Goal: Information Seeking & Learning: Learn about a topic

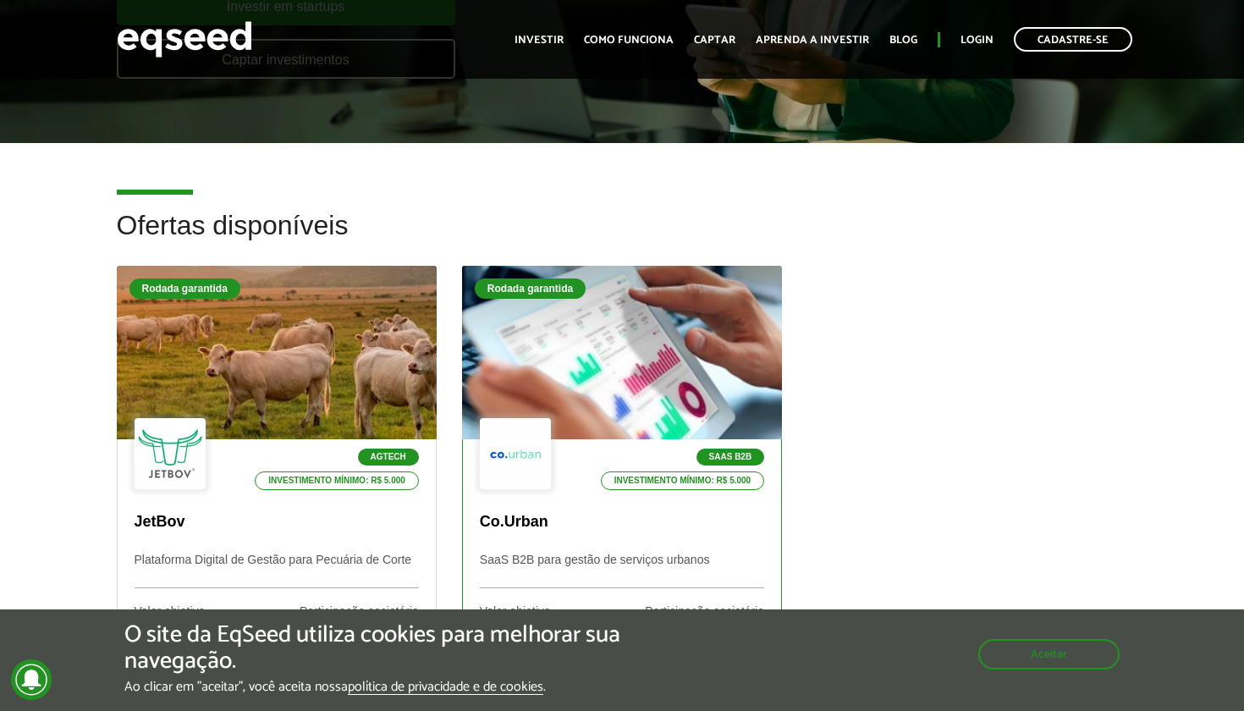
scroll to position [361, 0]
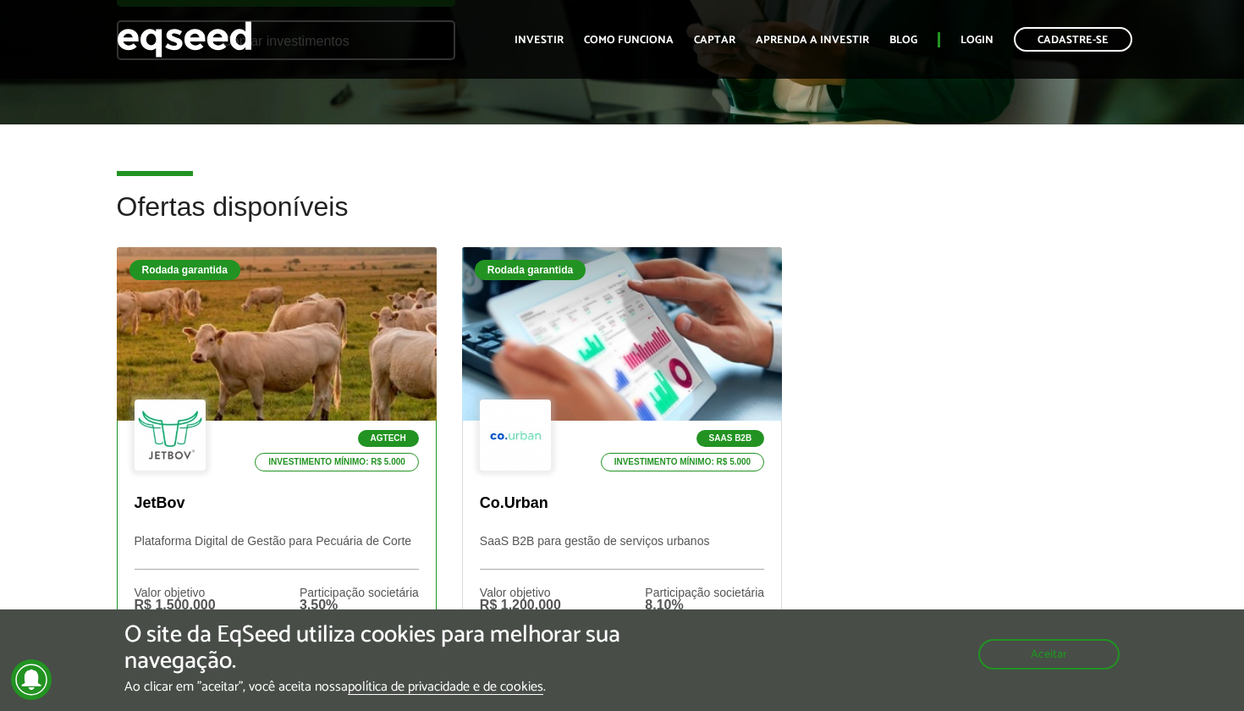
click at [324, 553] on p "Plataforma Digital de Gestão para Pecuária de Corte" at bounding box center [277, 552] width 284 height 36
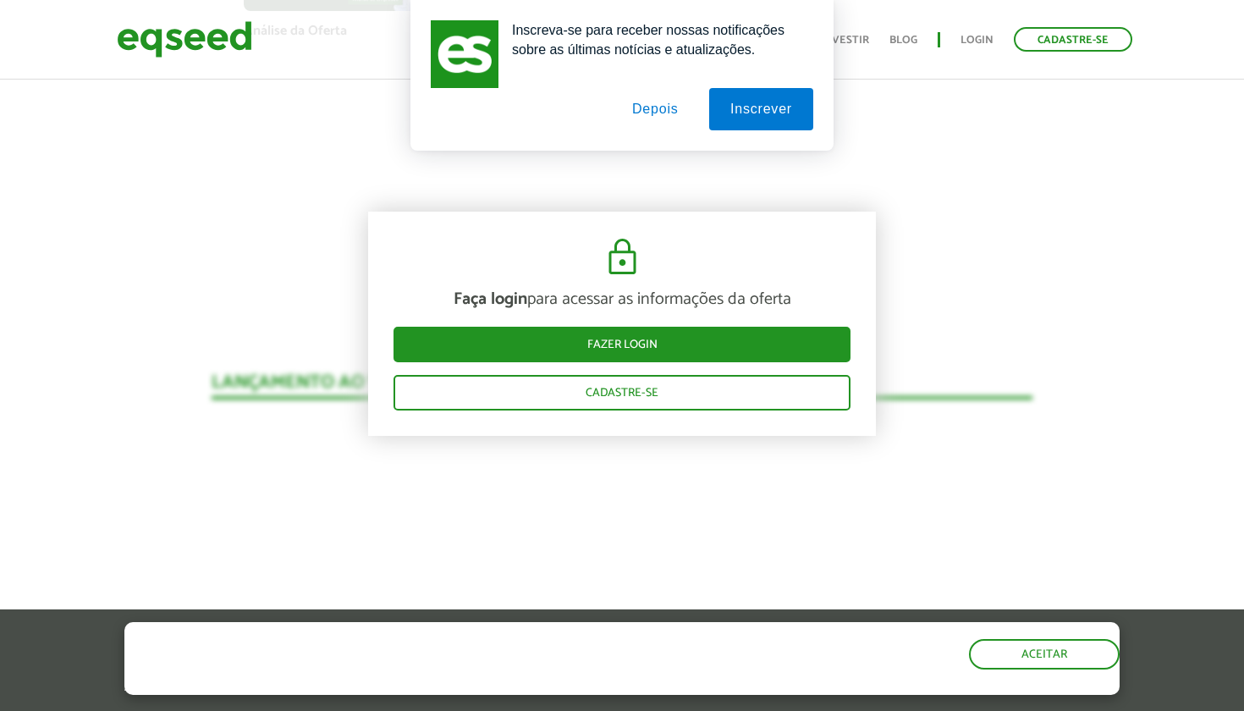
scroll to position [1587, 0]
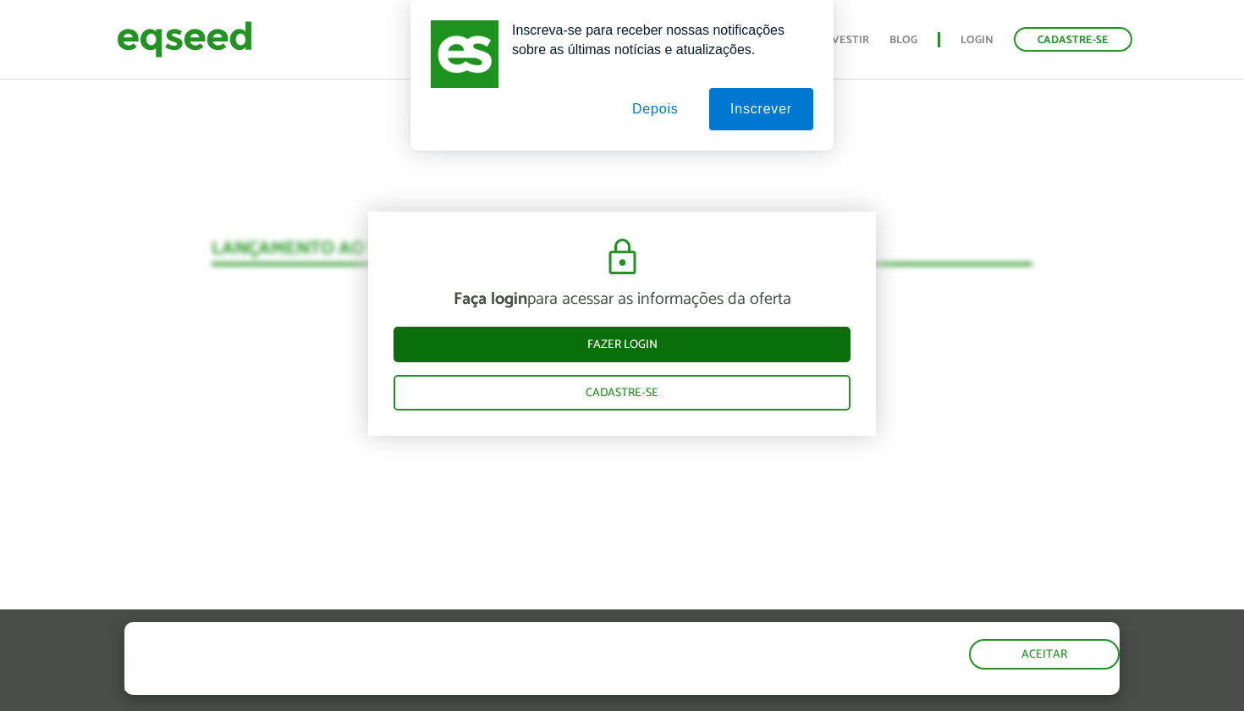
click at [649, 337] on link "Fazer login" at bounding box center [621, 345] width 457 height 36
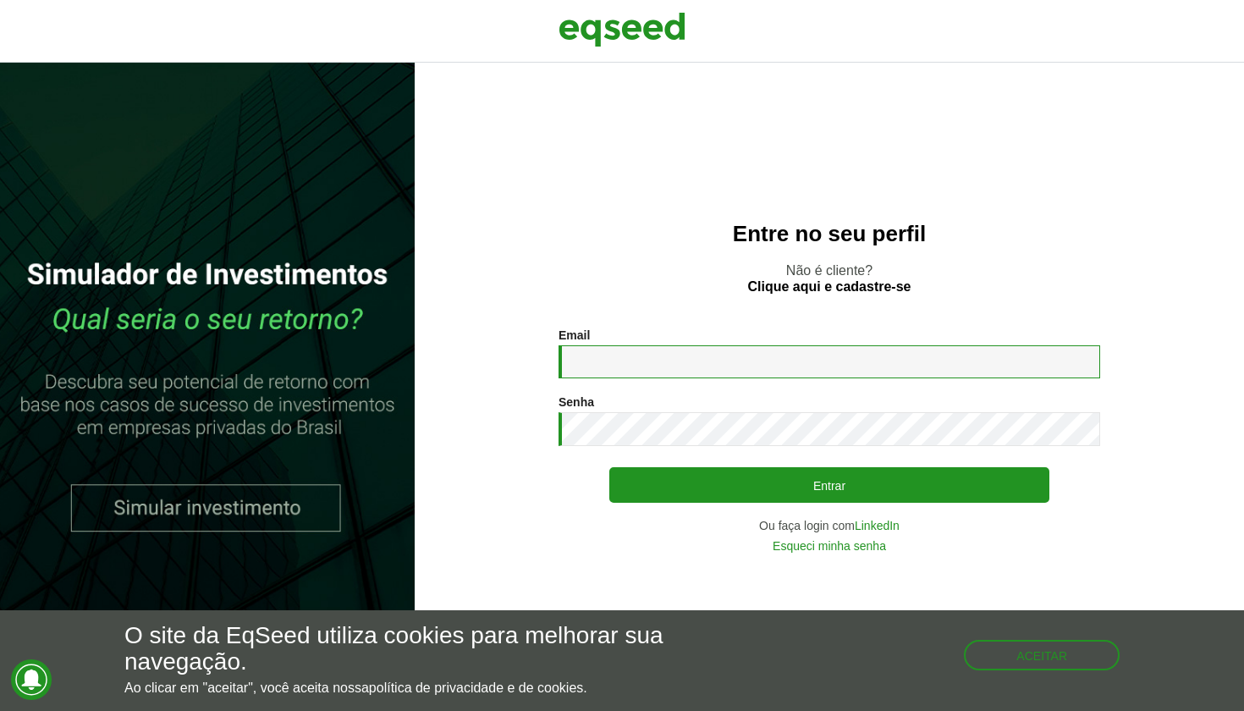
type input "**********"
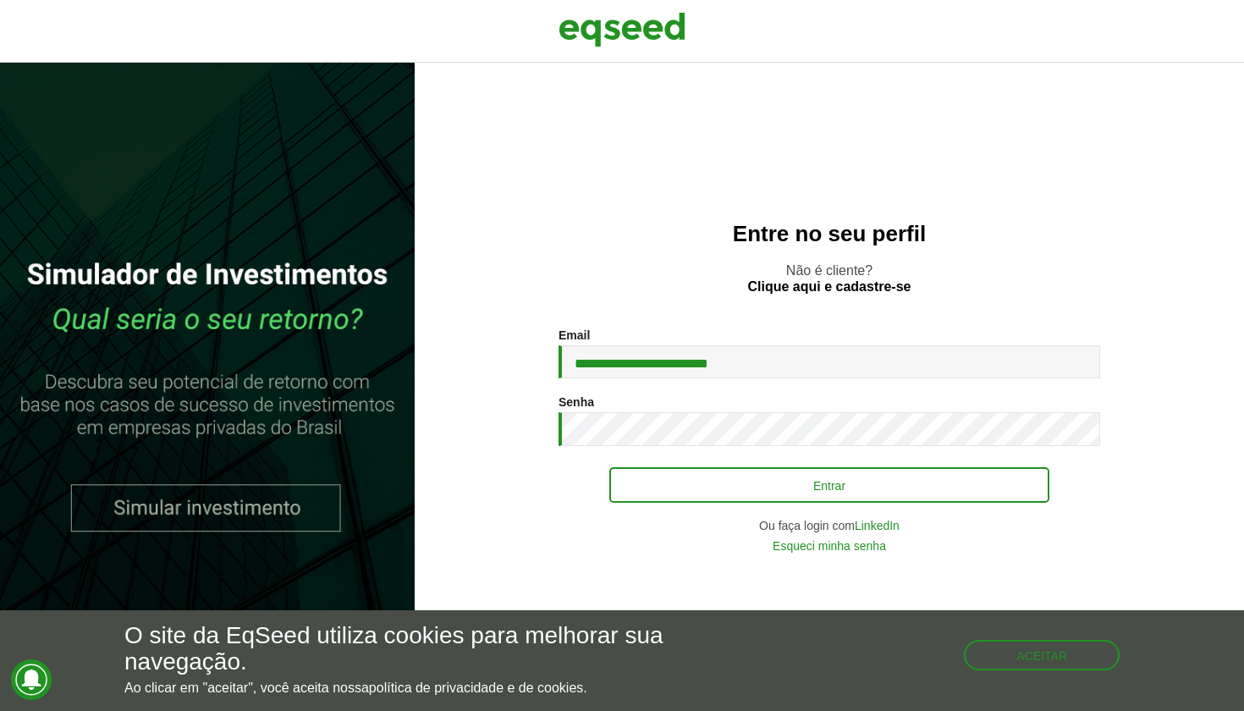
click at [713, 476] on button "Entrar" at bounding box center [829, 485] width 440 height 36
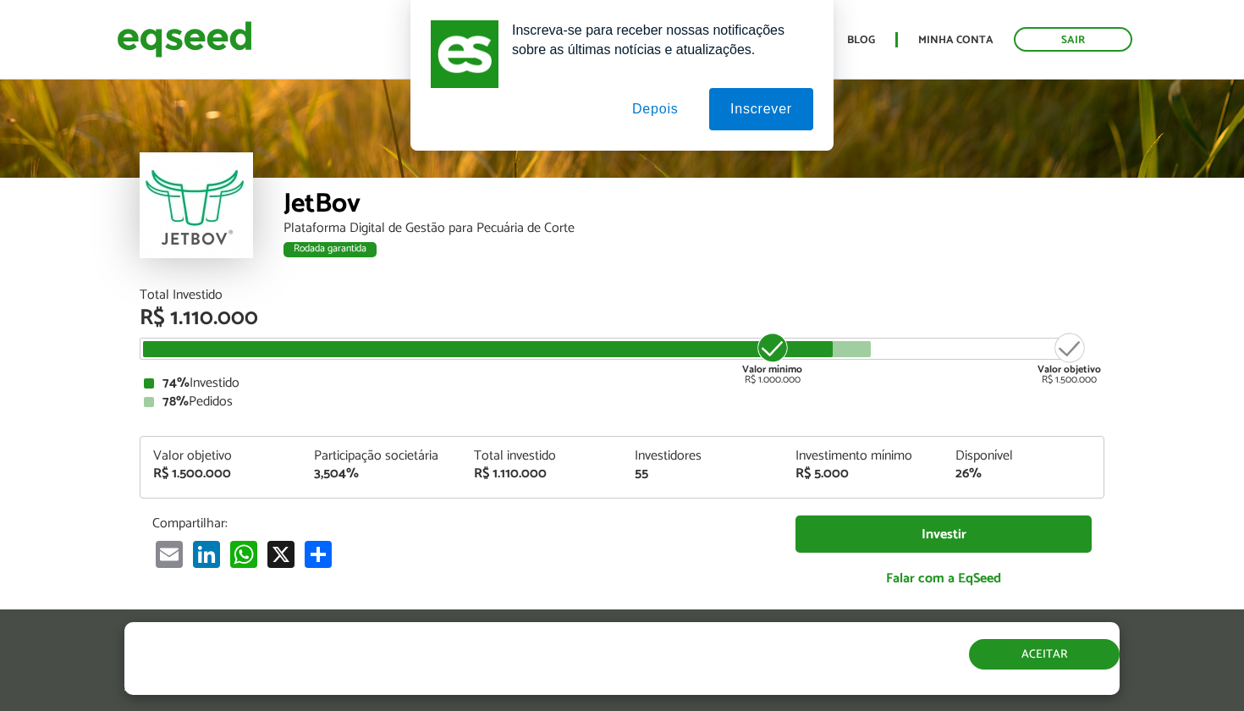
click at [1008, 668] on button "Aceitar" at bounding box center [1044, 654] width 151 height 30
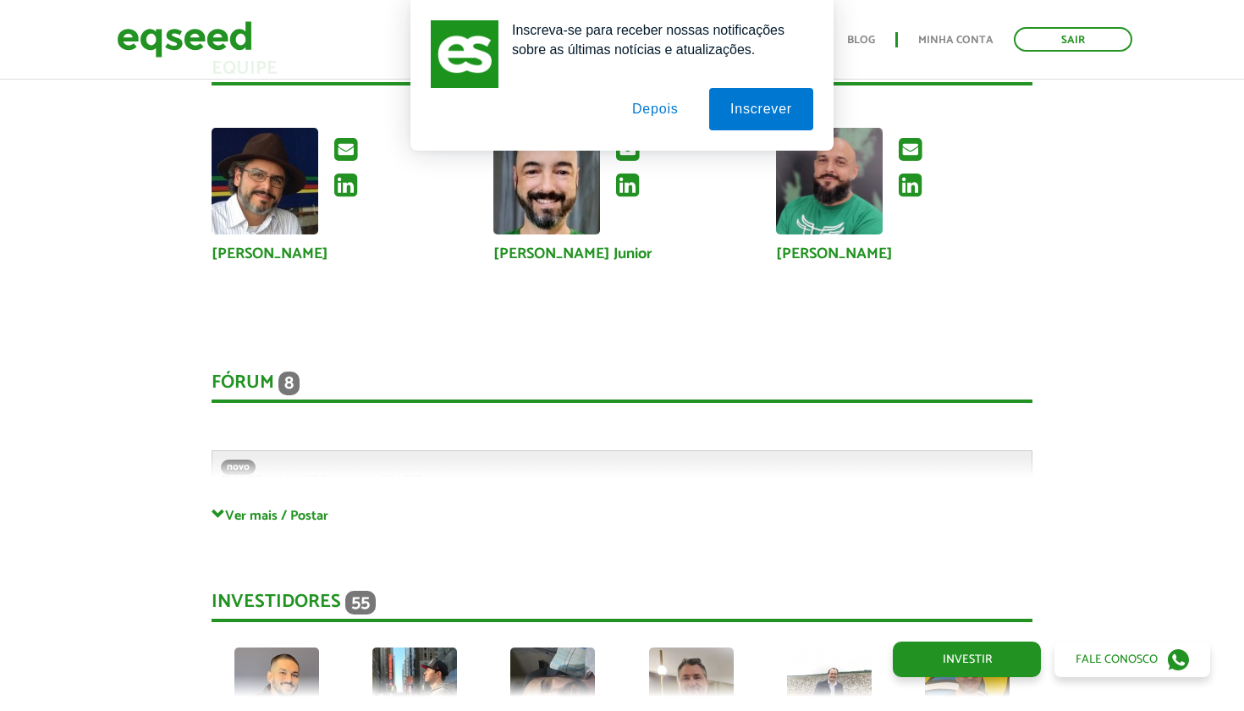
scroll to position [4218, 0]
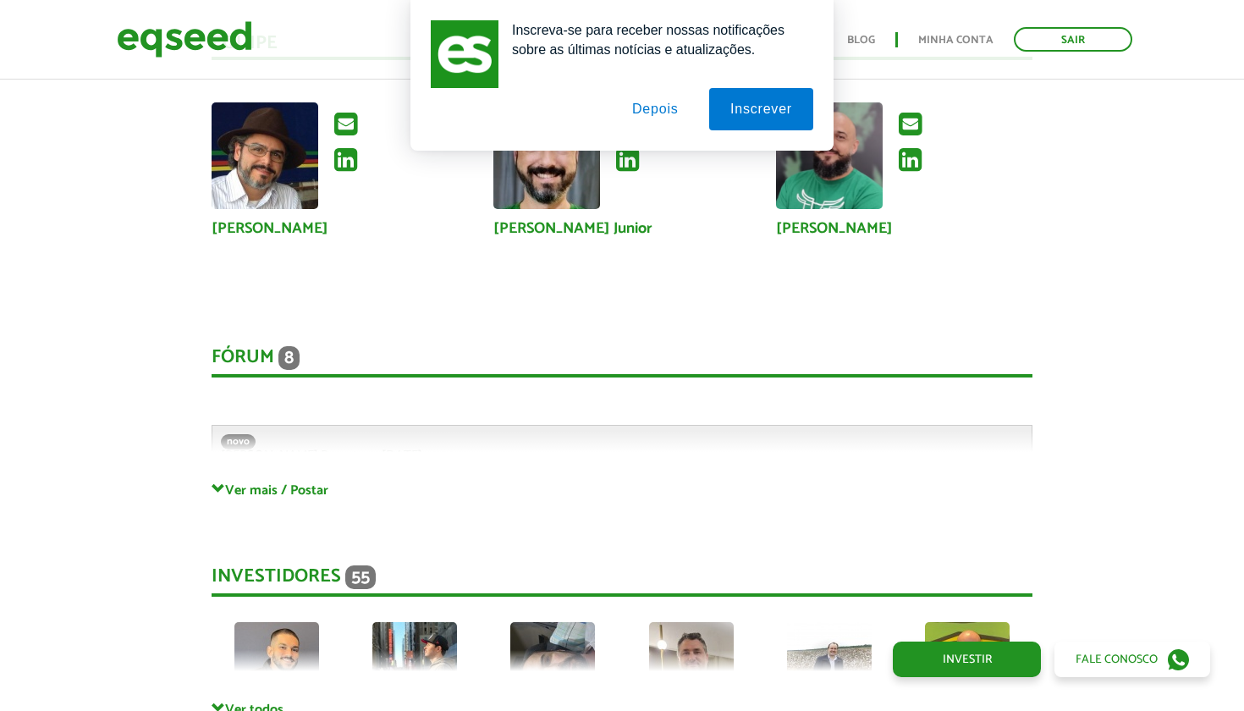
click at [289, 481] on link "Ver mais / Postar" at bounding box center [622, 489] width 821 height 16
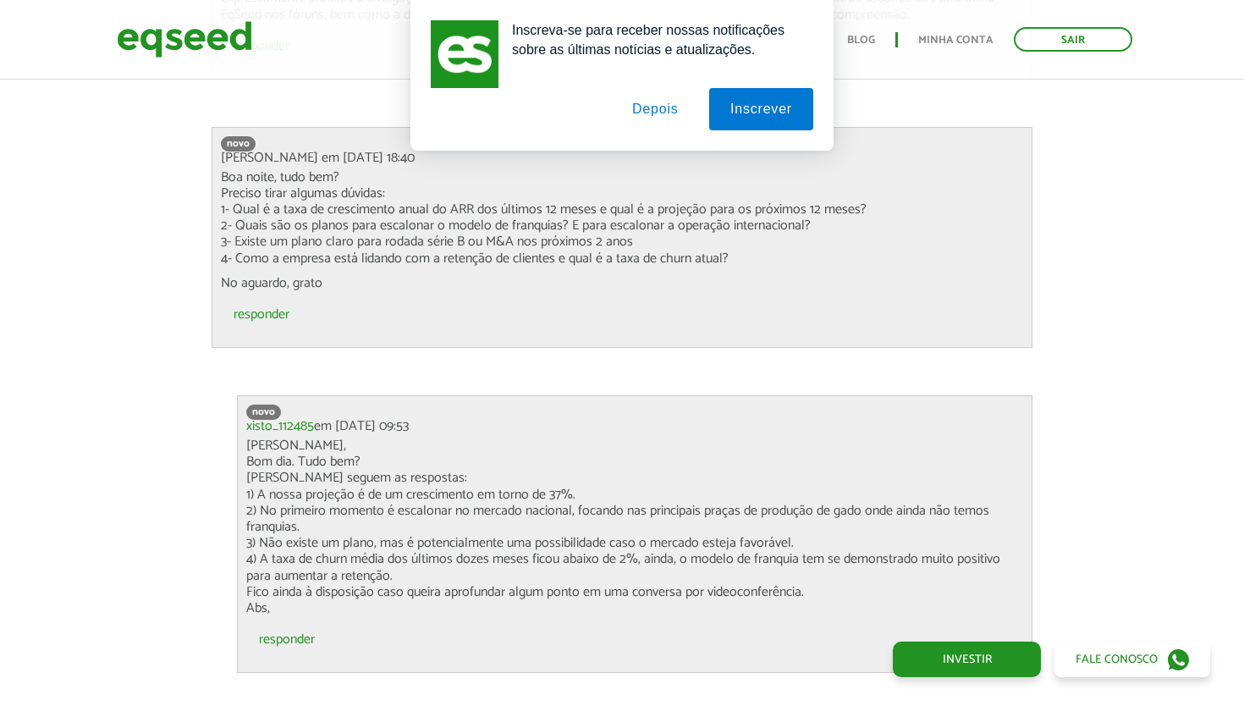
scroll to position [4901, 0]
click at [287, 209] on p "Boa noite, tudo bem? Preciso tirar algumas dúvidas: 1- Qual é a taxa de crescim…" at bounding box center [622, 215] width 802 height 97
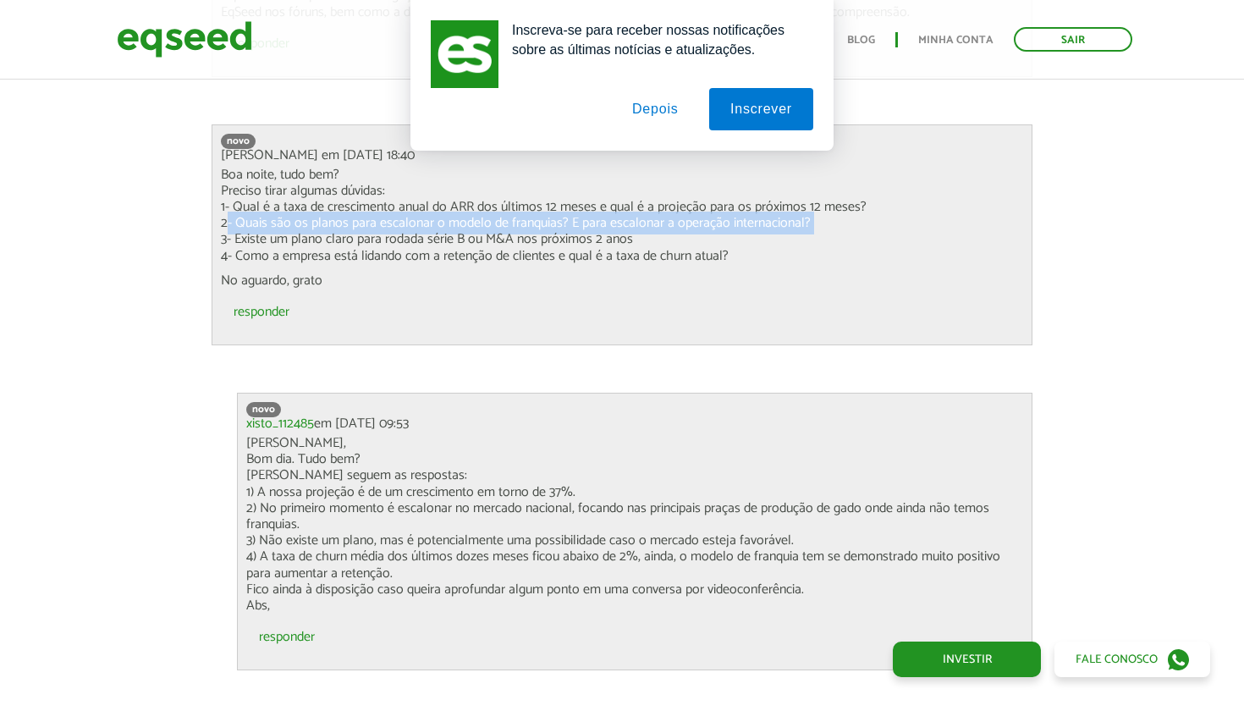
click at [287, 209] on p "Boa noite, tudo bem? Preciso tirar algumas dúvidas: 1- Qual é a taxa de crescim…" at bounding box center [622, 215] width 802 height 97
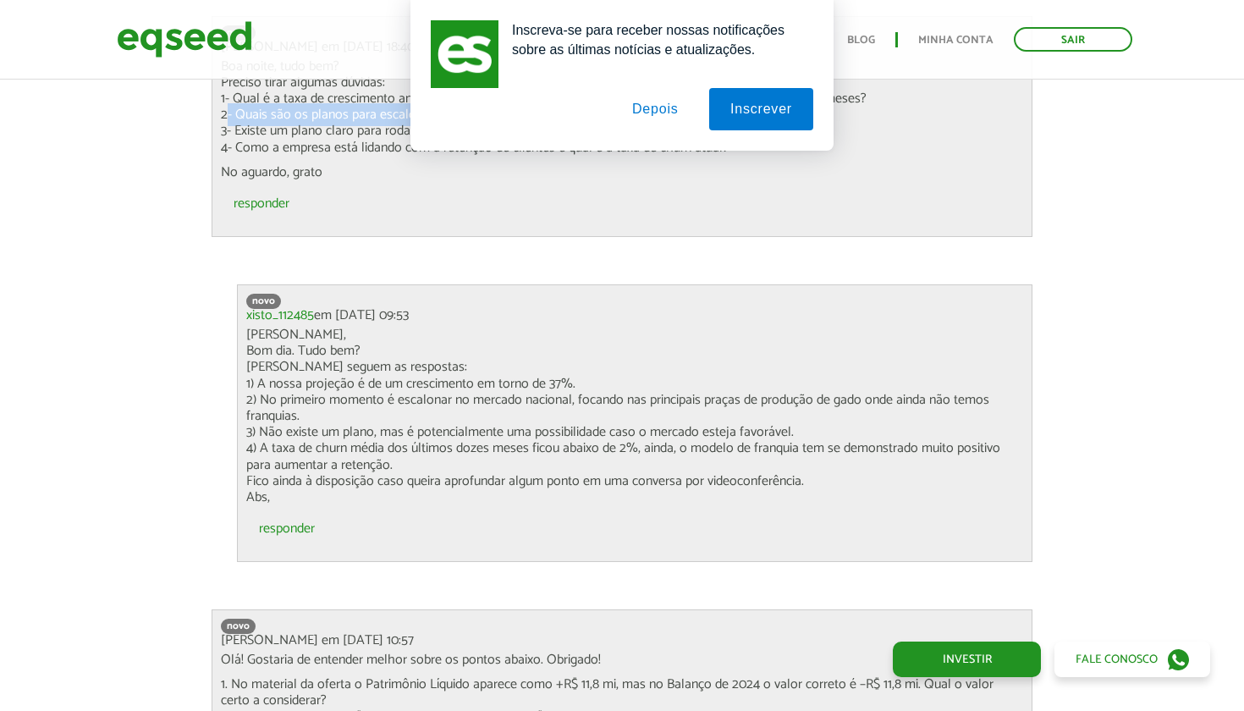
scroll to position [5038, 0]
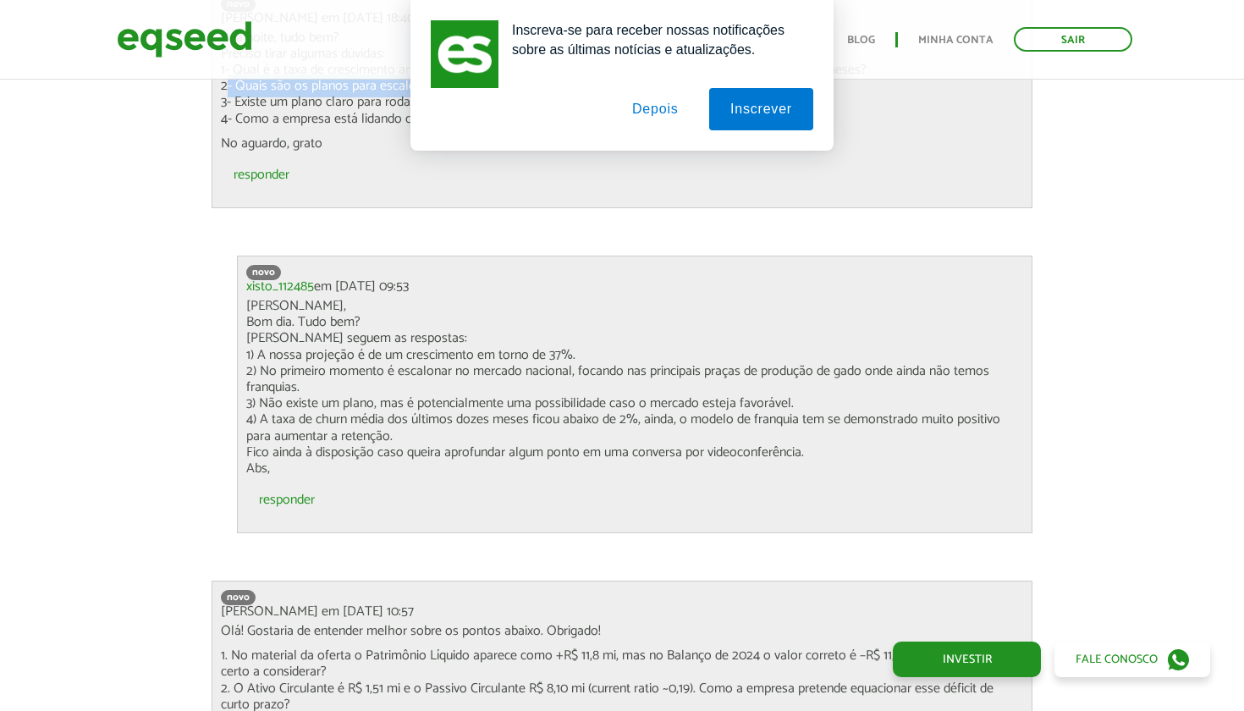
click at [298, 493] on link "responder" at bounding box center [287, 500] width 56 height 14
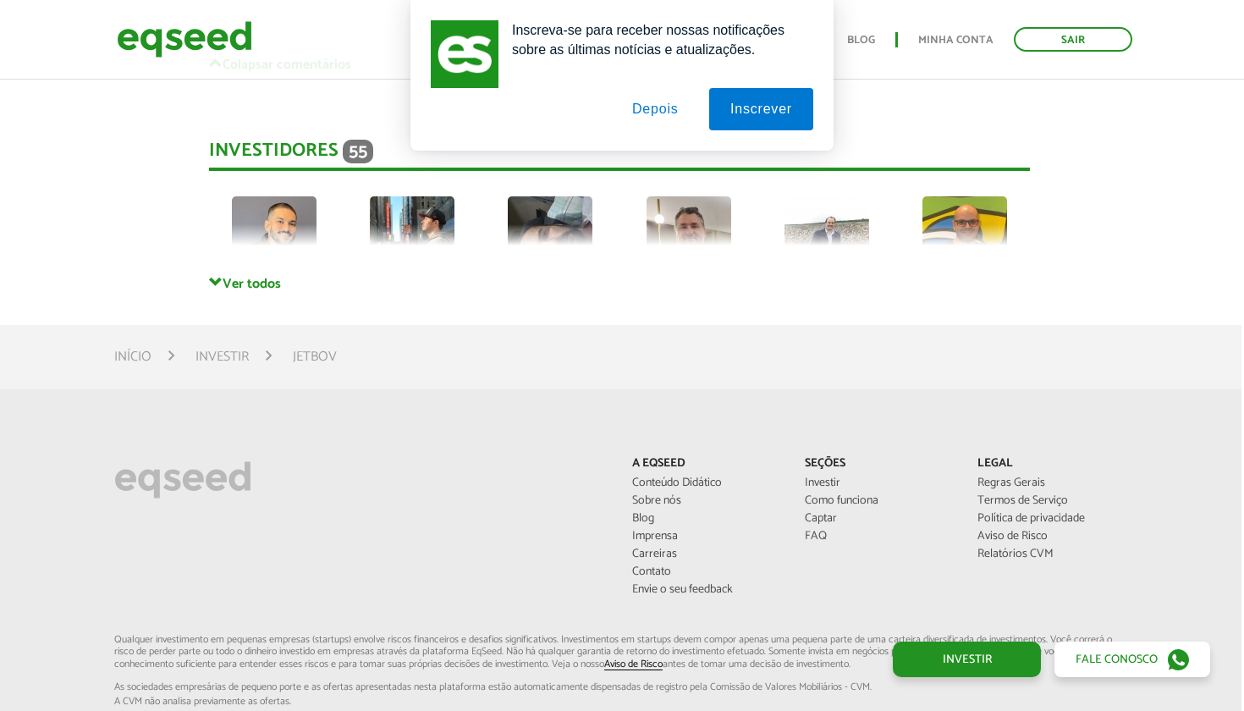
scroll to position [7877, 2]
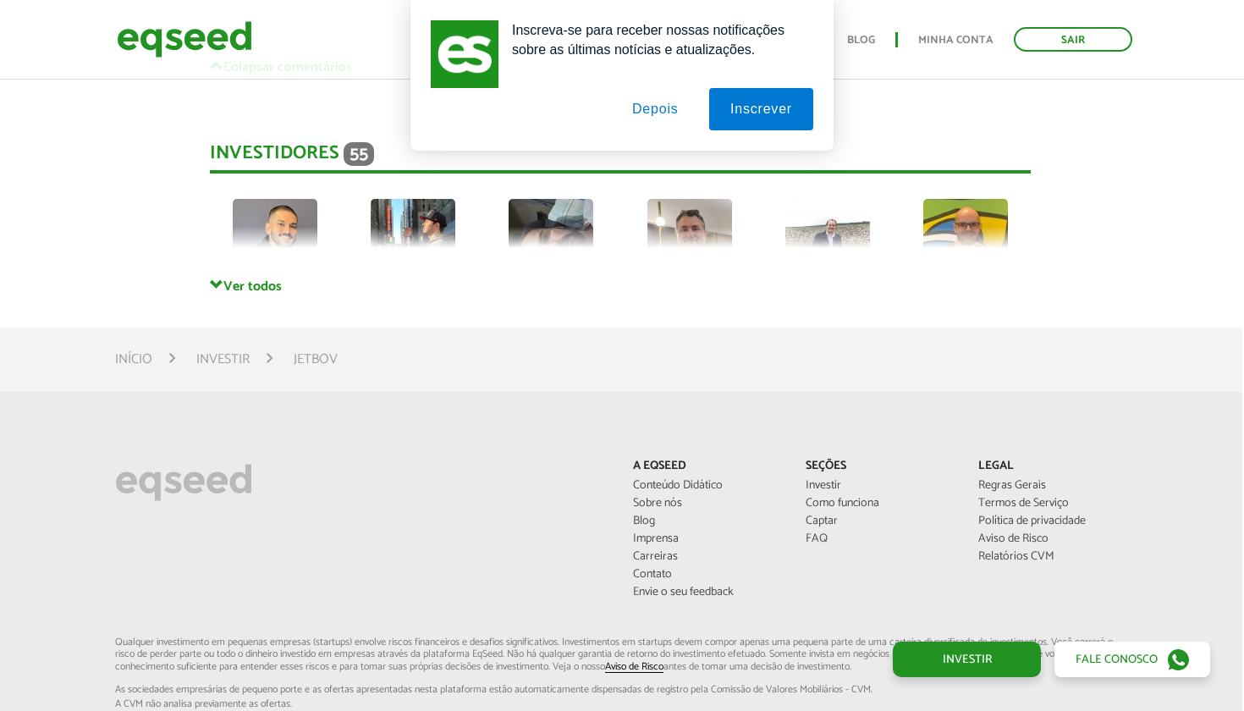
click at [256, 278] on link "Ver todos" at bounding box center [620, 286] width 821 height 16
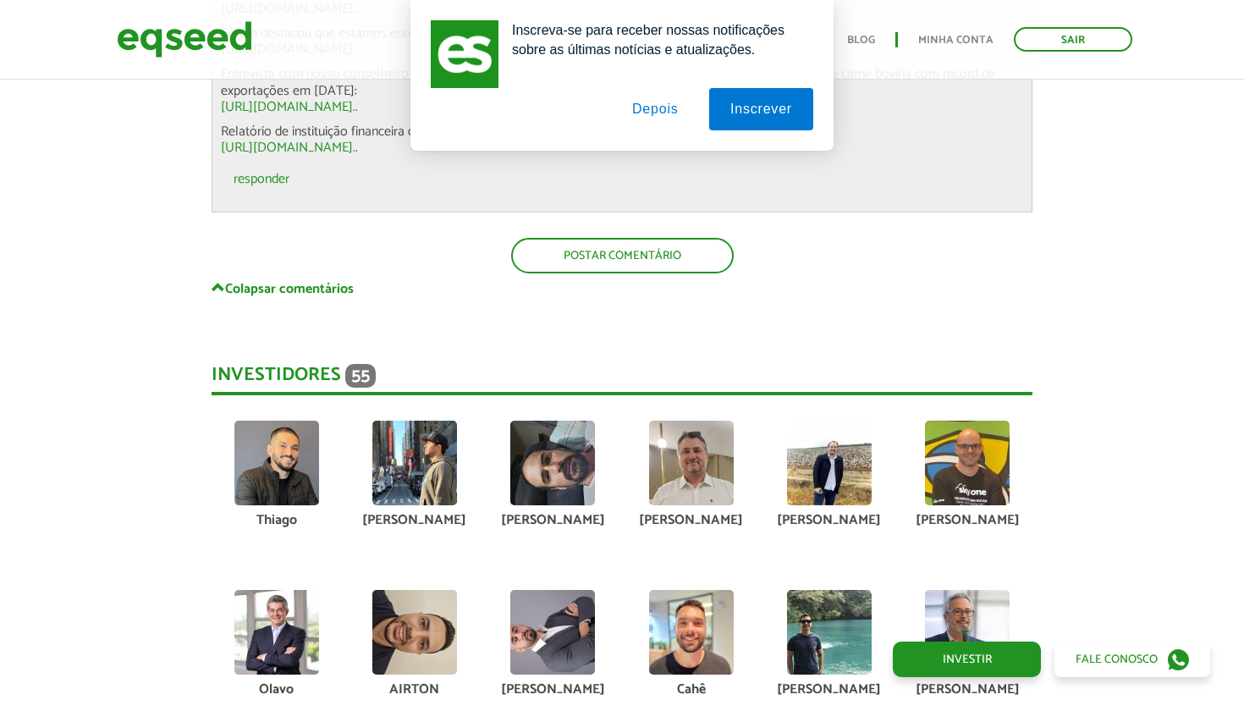
scroll to position [7583, 0]
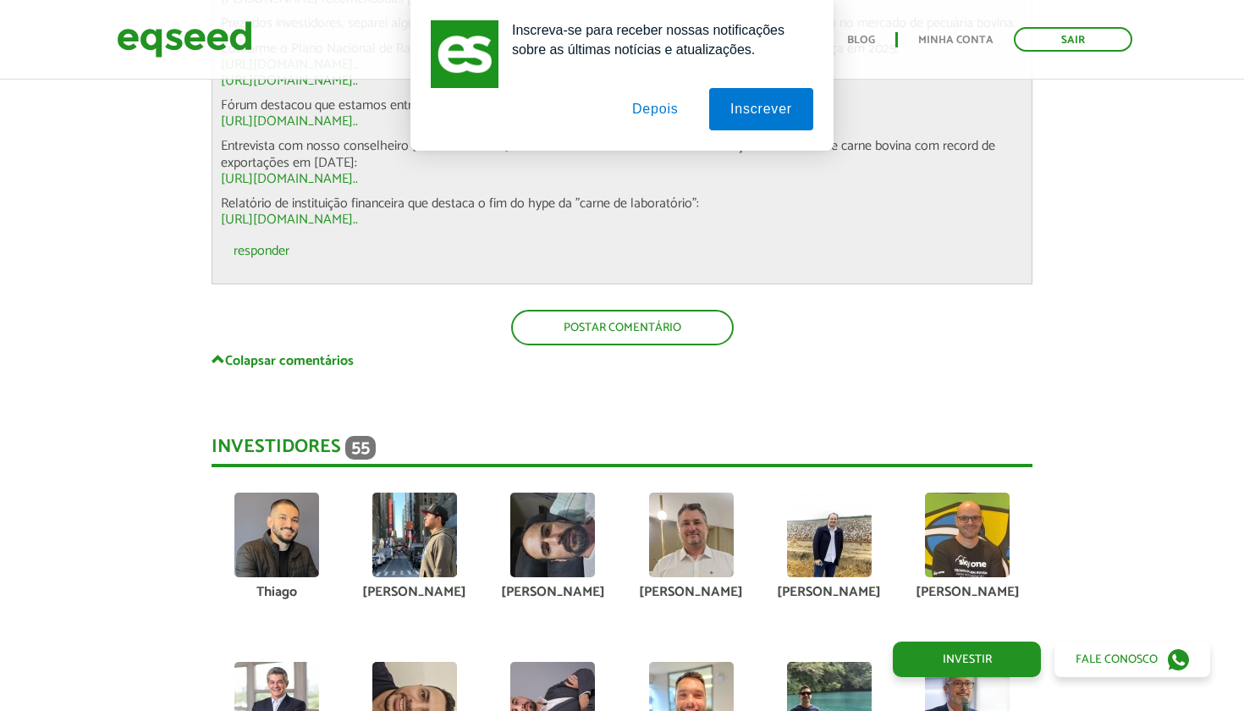
click at [322, 436] on div "Investidores 55" at bounding box center [622, 451] width 821 height 31
click at [316, 336] on div "Postar comentário" at bounding box center [622, 335] width 821 height 69
click at [302, 352] on link "Colapsar comentários" at bounding box center [622, 360] width 821 height 16
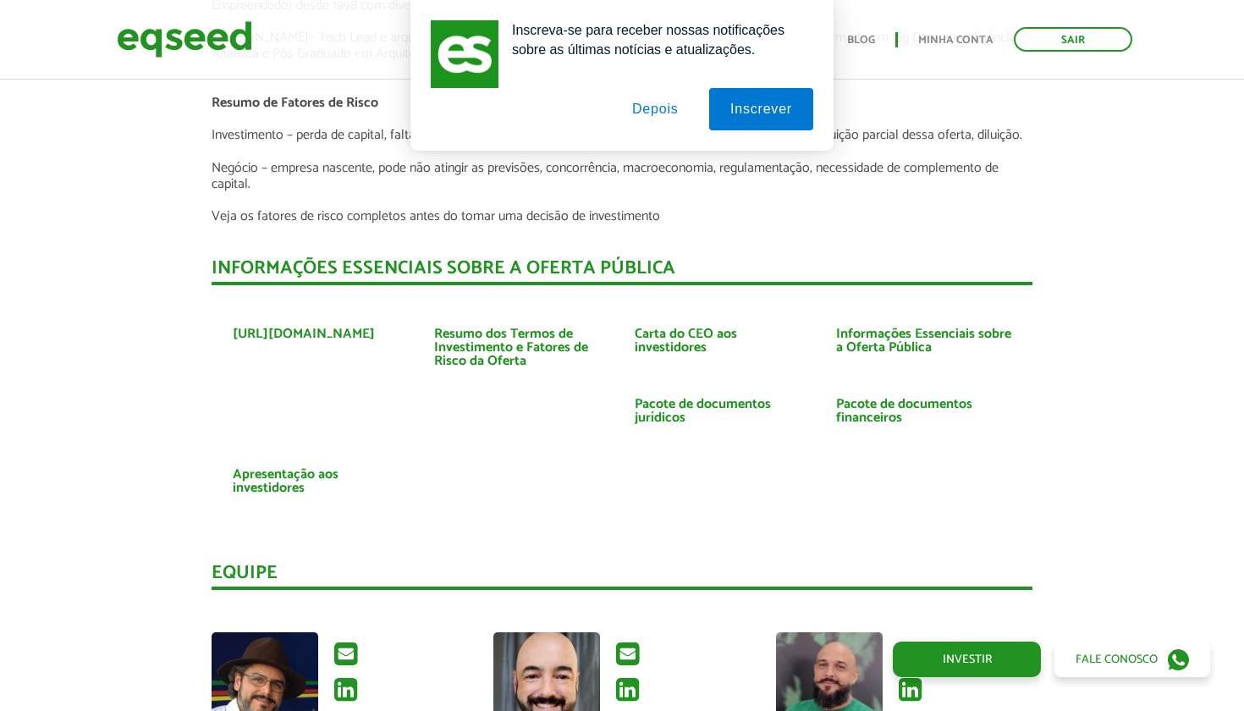
scroll to position [3689, 0]
click at [913, 397] on link "Pacote de documentos financeiros" at bounding box center [924, 410] width 176 height 27
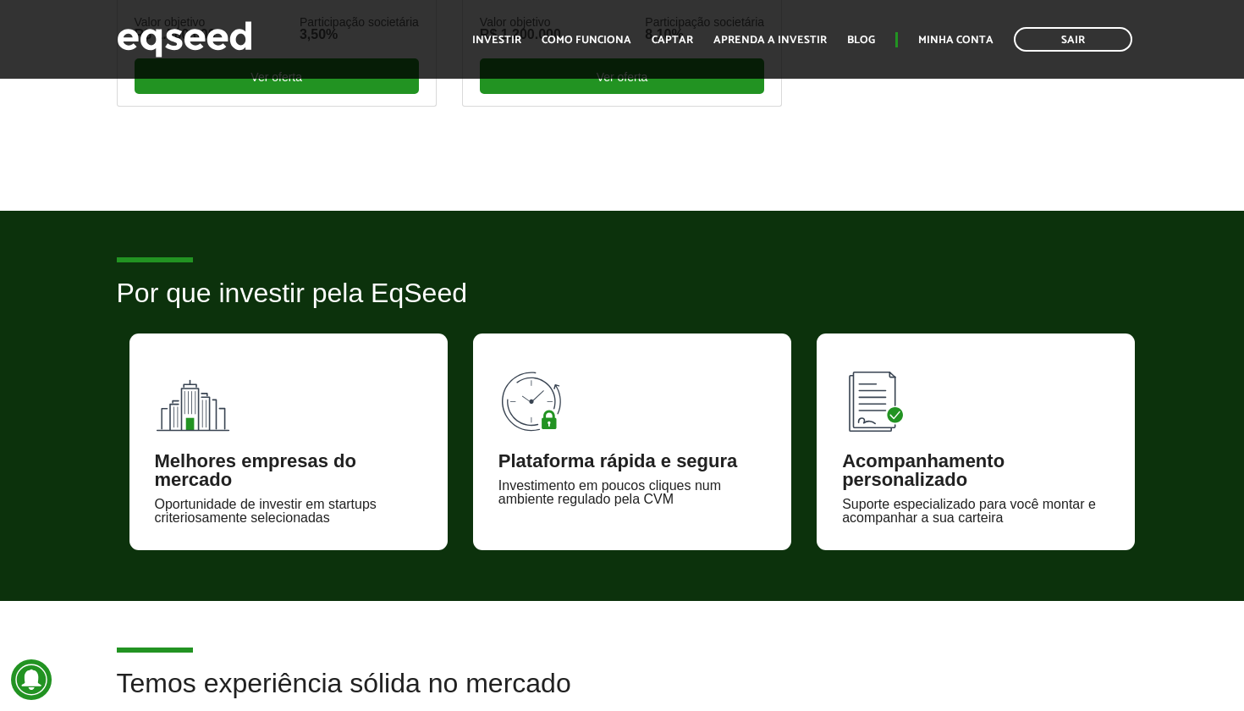
scroll to position [575, 0]
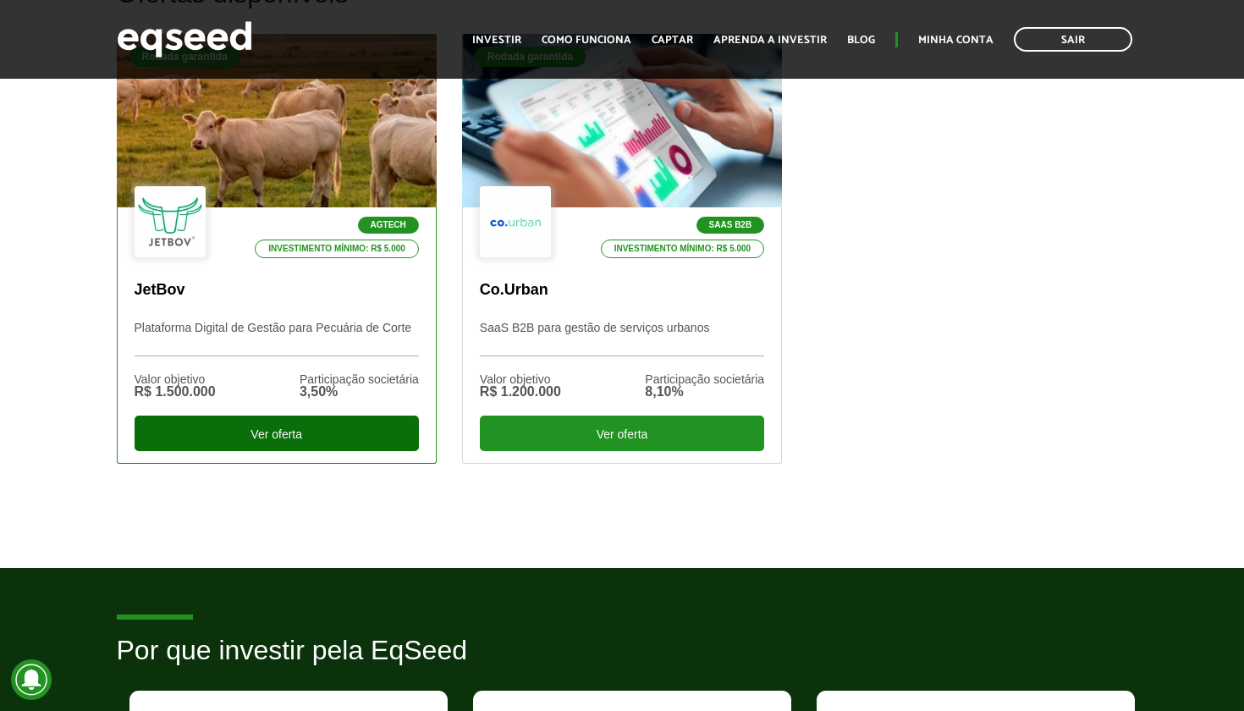
click at [202, 444] on div "Ver oferta" at bounding box center [277, 433] width 284 height 36
